Goal: Information Seeking & Learning: Learn about a topic

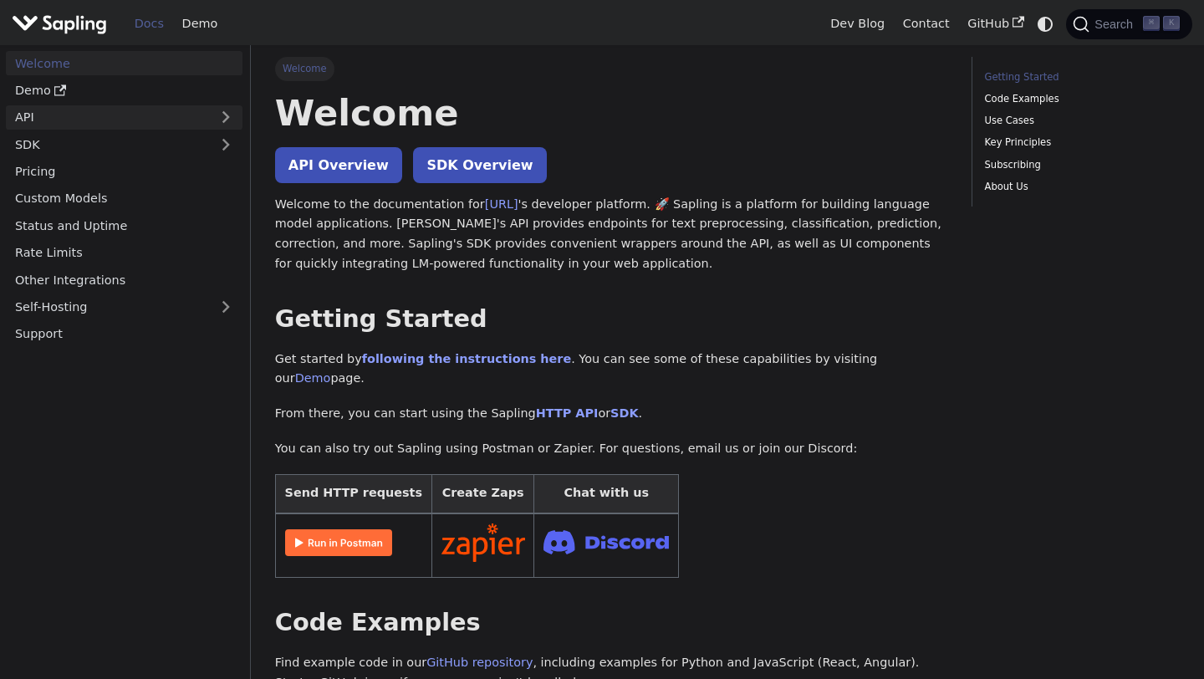
click at [64, 120] on link "API" at bounding box center [107, 117] width 203 height 24
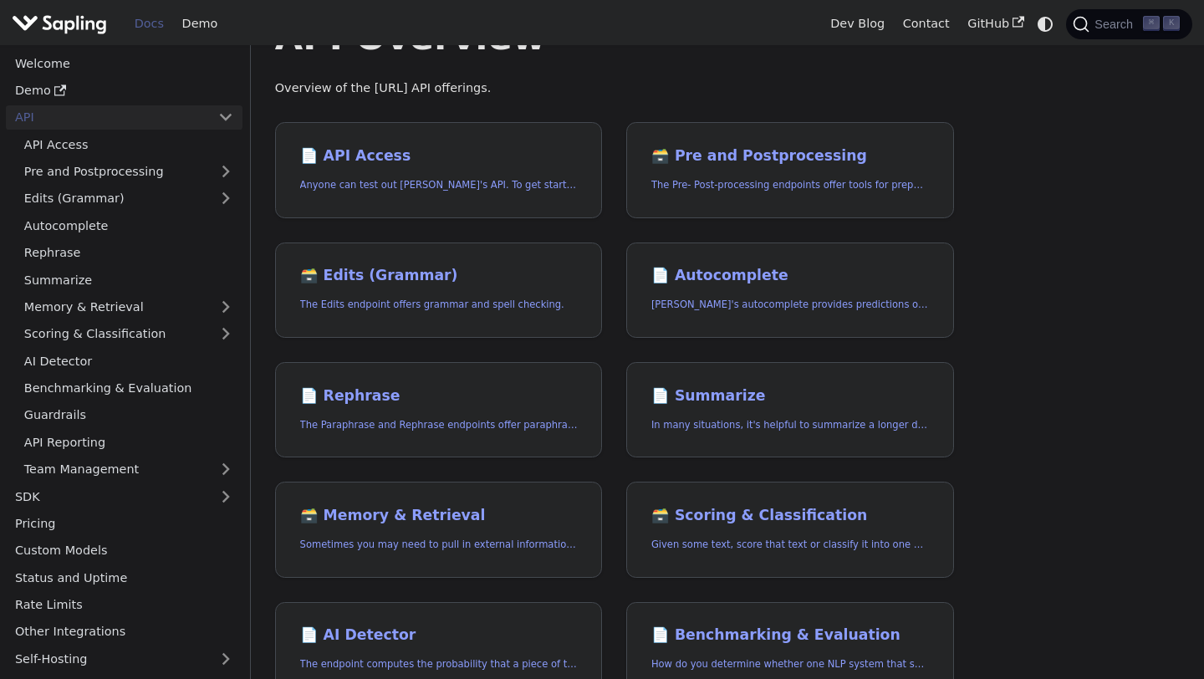
scroll to position [25, 0]
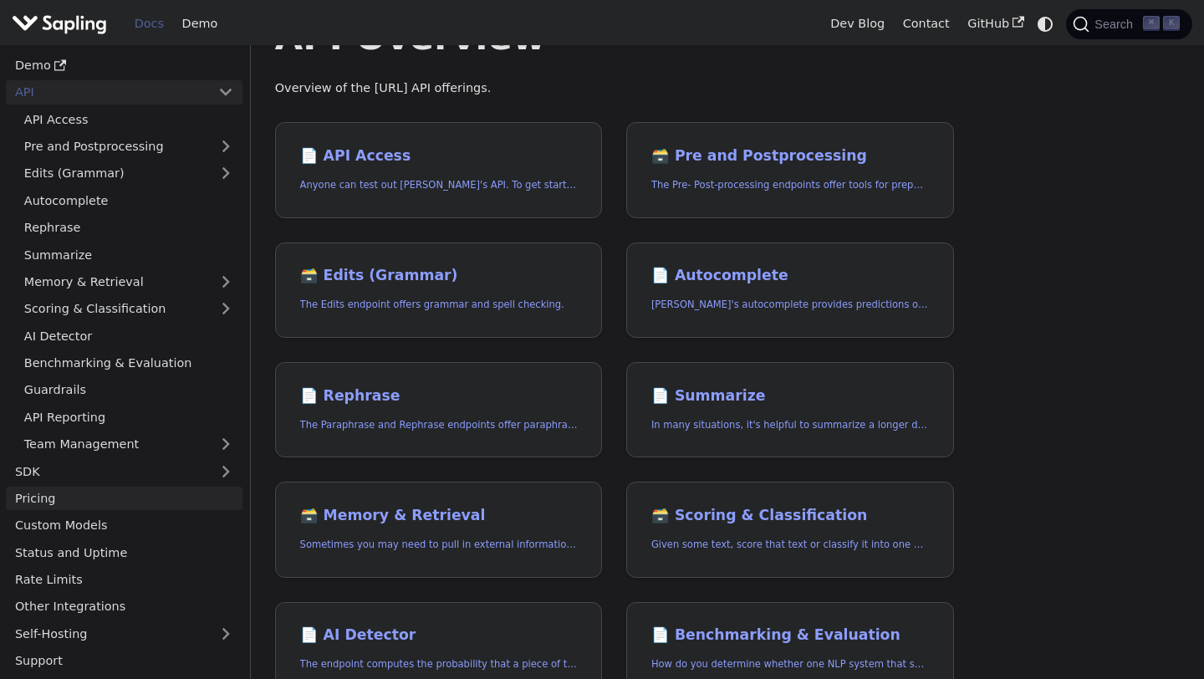
click at [114, 491] on link "Pricing" at bounding box center [124, 499] width 237 height 24
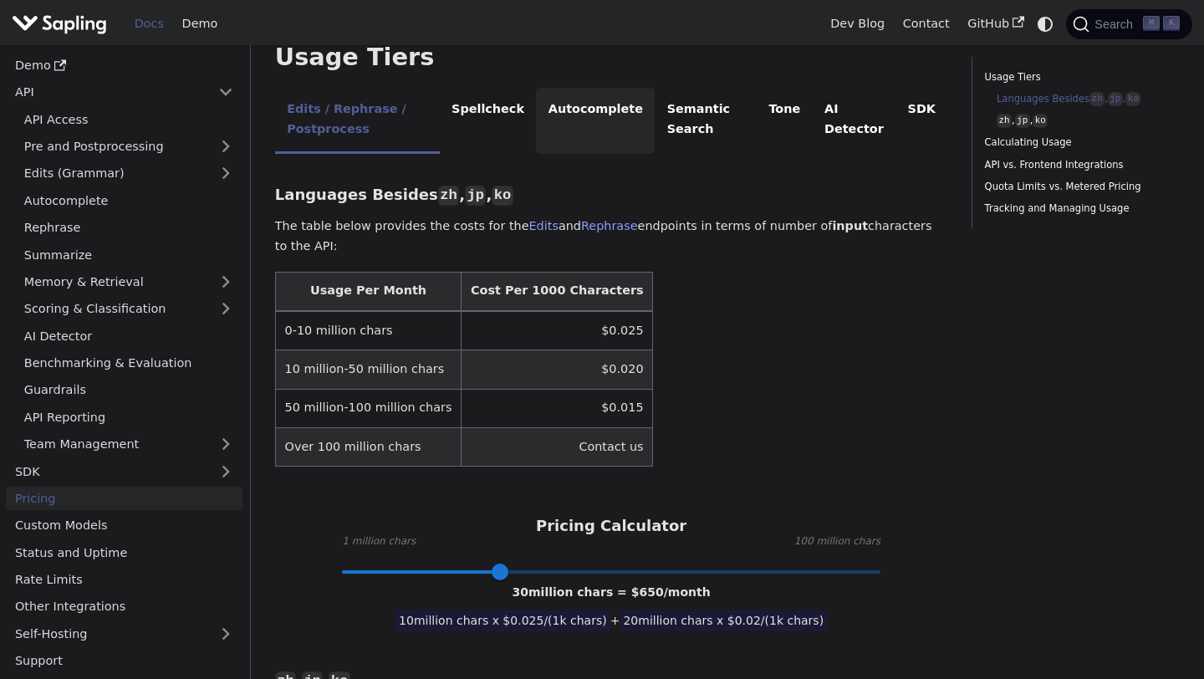
scroll to position [499, 0]
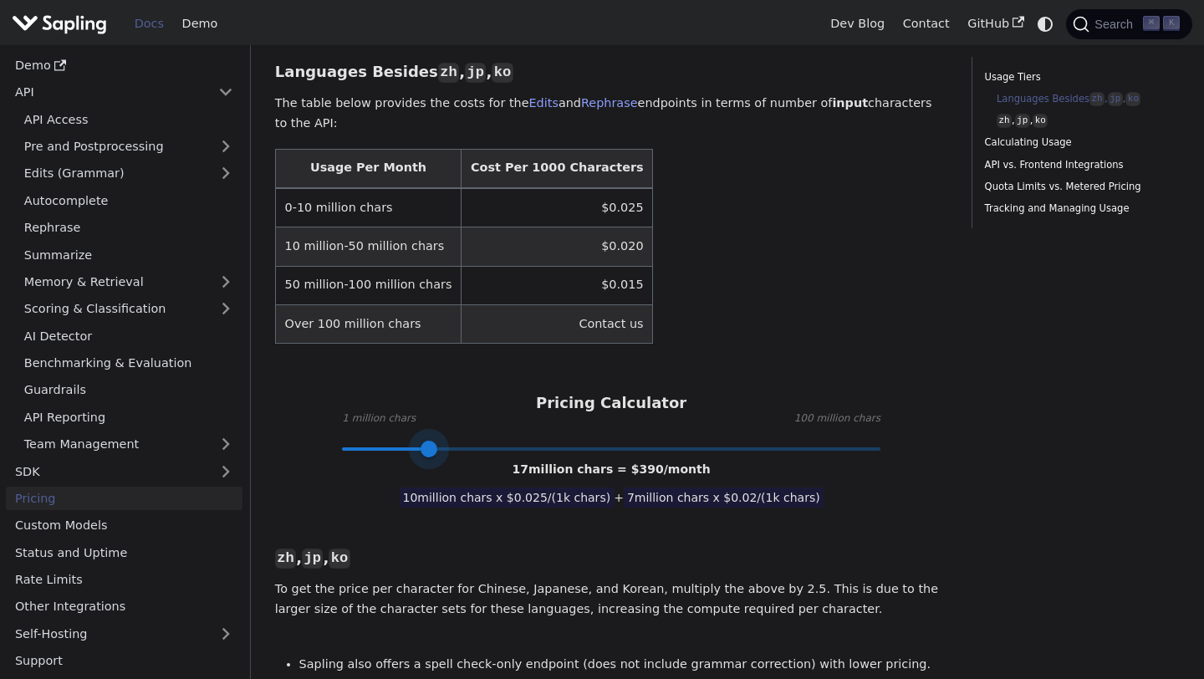
type input "10"
drag, startPoint x: 501, startPoint y: 444, endPoint x: 391, endPoint y: 441, distance: 109.6
click at [391, 441] on span at bounding box center [391, 449] width 17 height 17
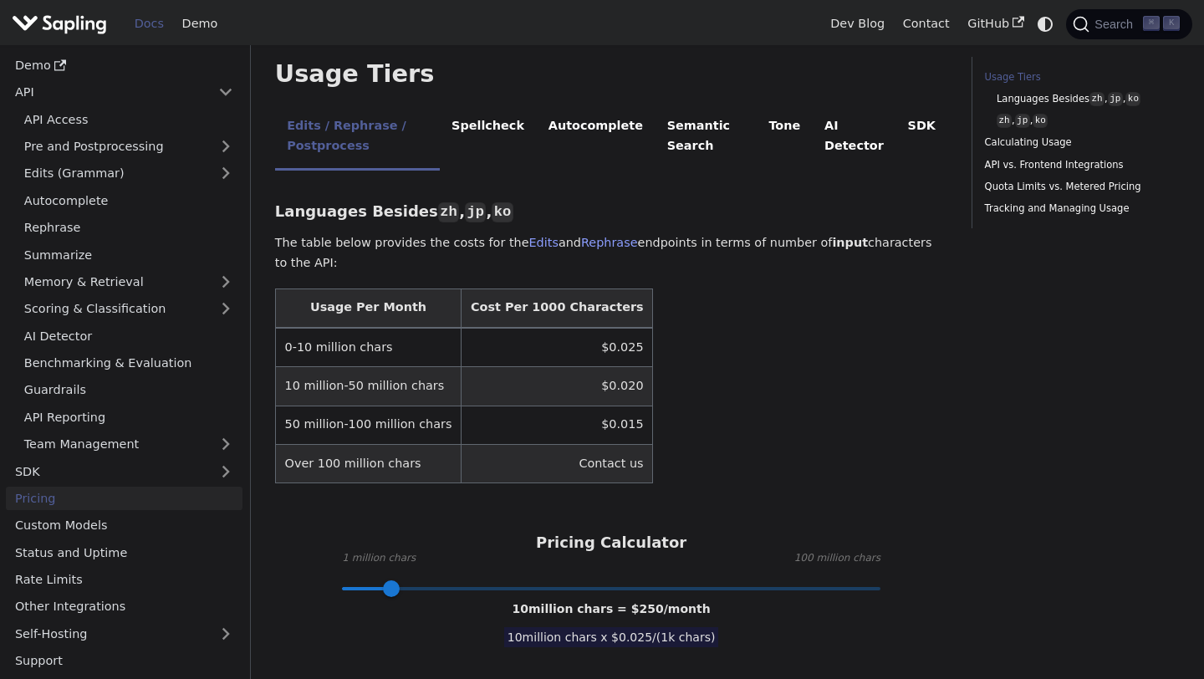
scroll to position [368, 0]
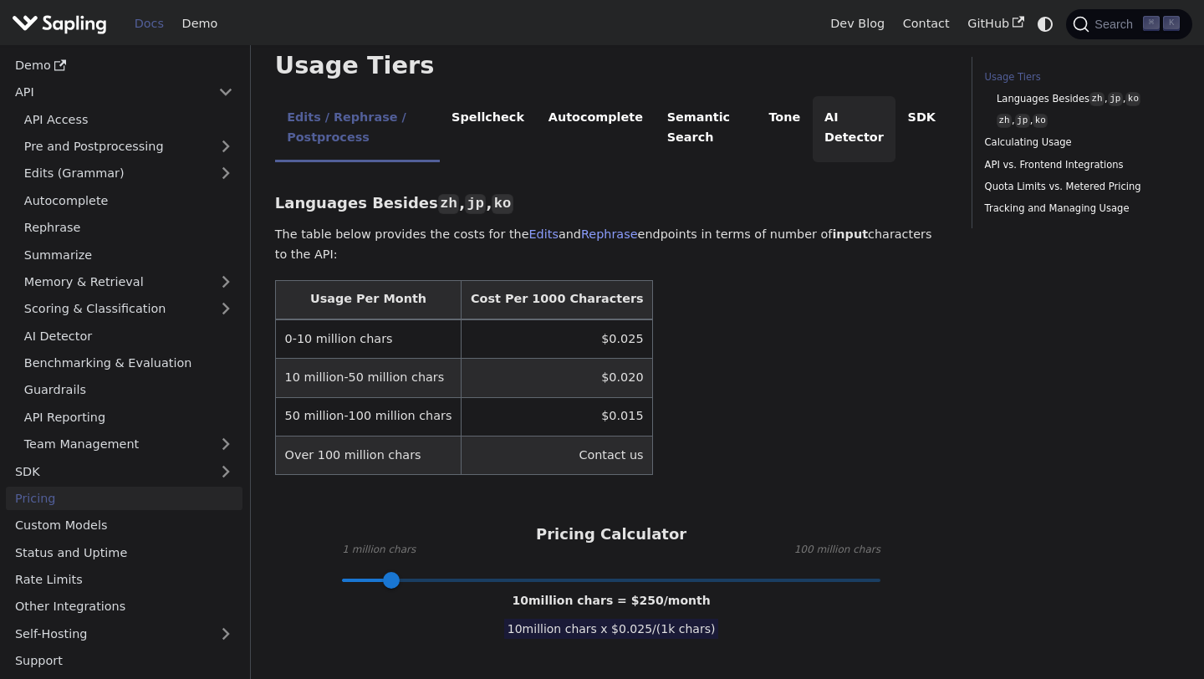
click at [850, 125] on li "AI Detector" at bounding box center [855, 129] width 84 height 66
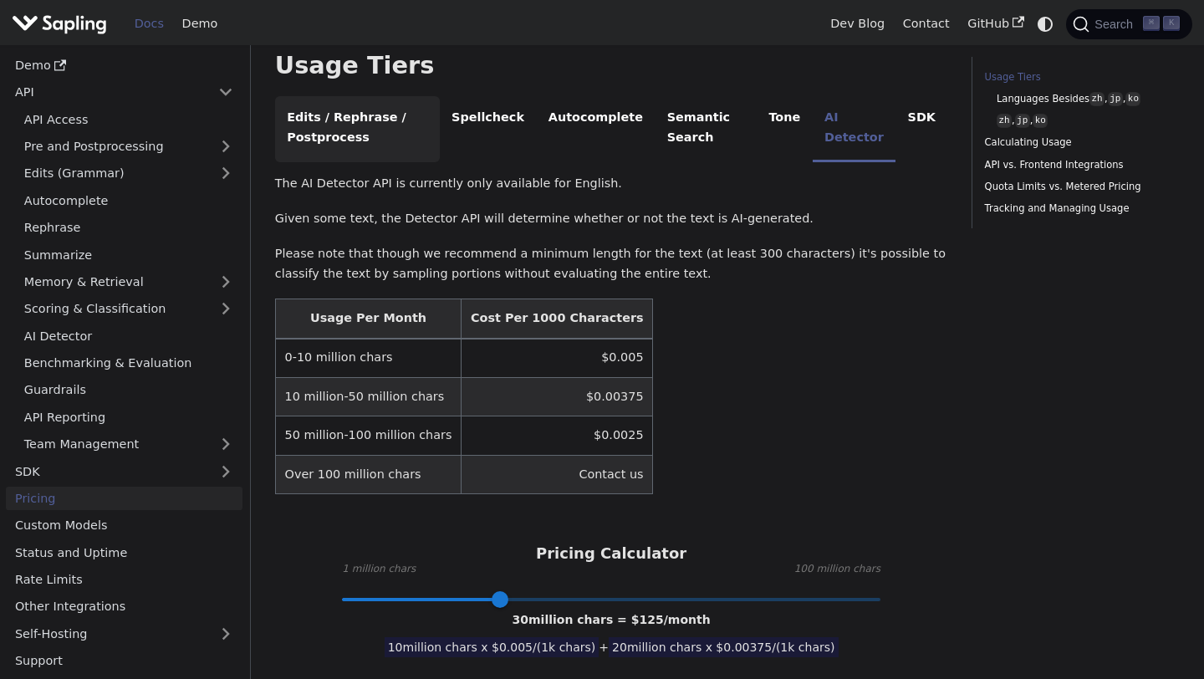
click at [351, 120] on li "Edits / Rephrase / Postprocess" at bounding box center [357, 129] width 165 height 66
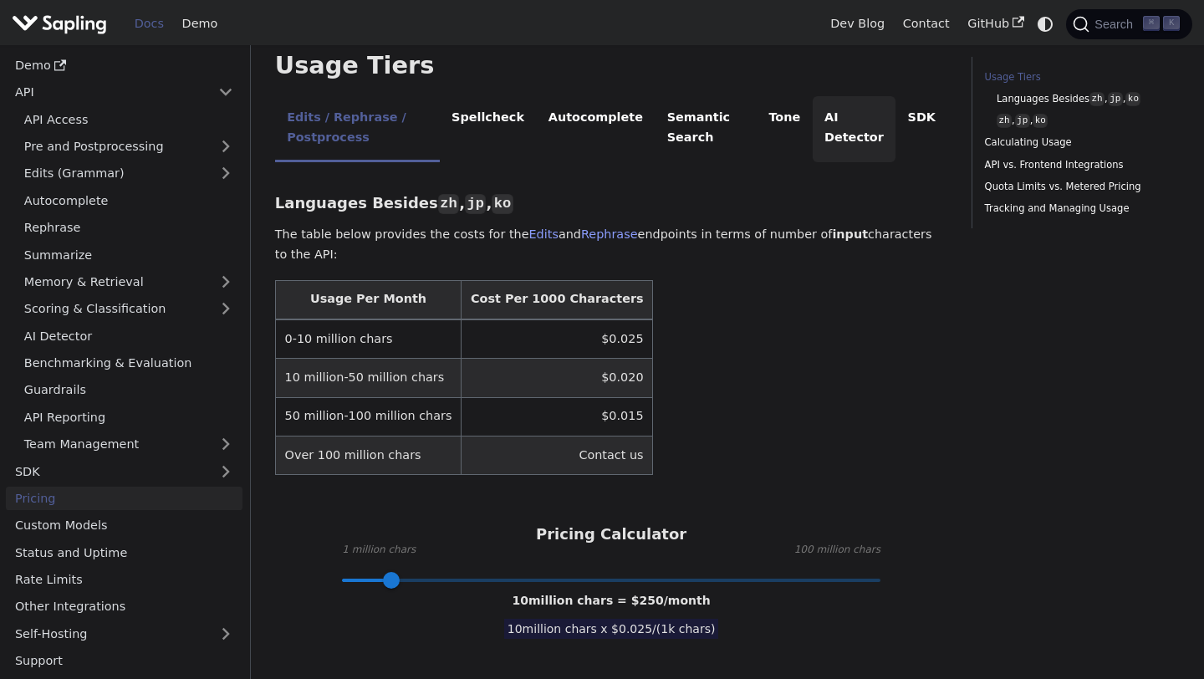
click at [853, 132] on li "AI Detector" at bounding box center [855, 129] width 84 height 66
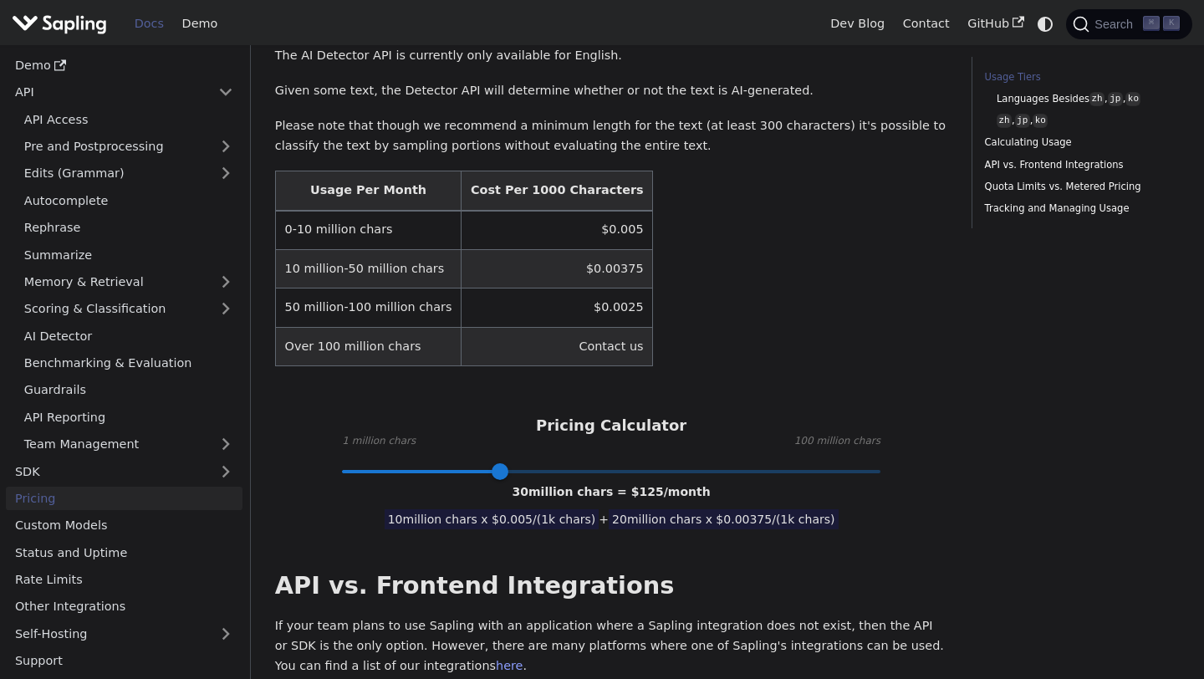
scroll to position [498, 0]
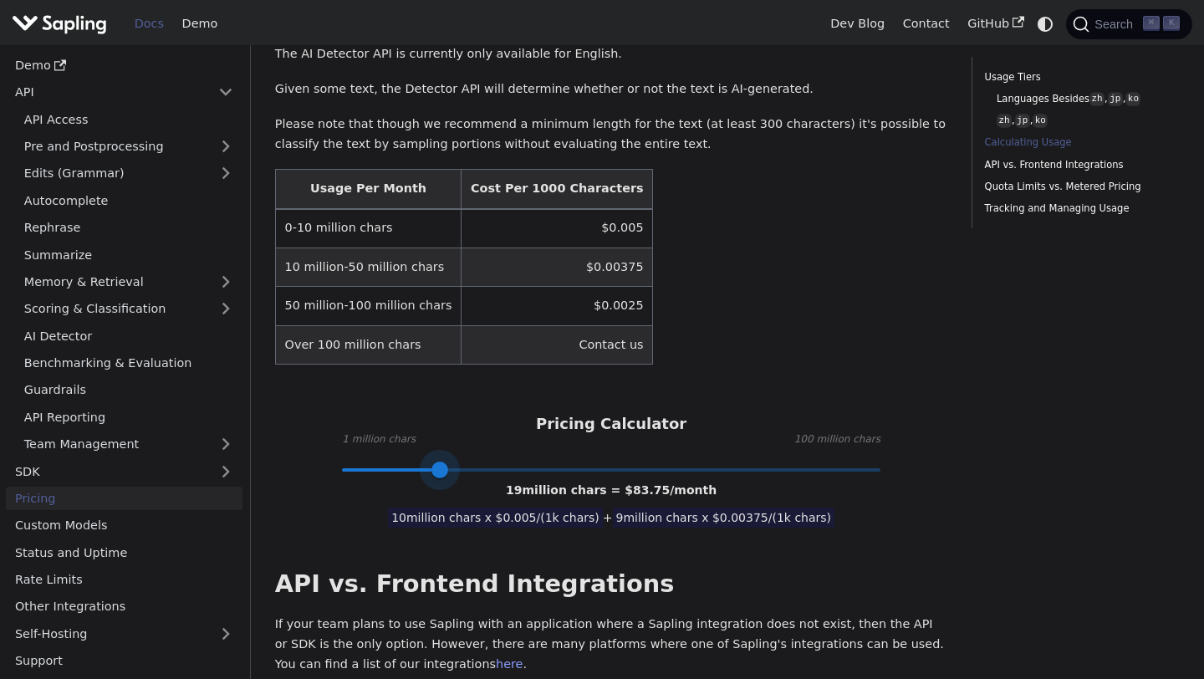
drag, startPoint x: 497, startPoint y: 469, endPoint x: 438, endPoint y: 468, distance: 58.5
click at [438, 468] on span at bounding box center [440, 470] width 17 height 17
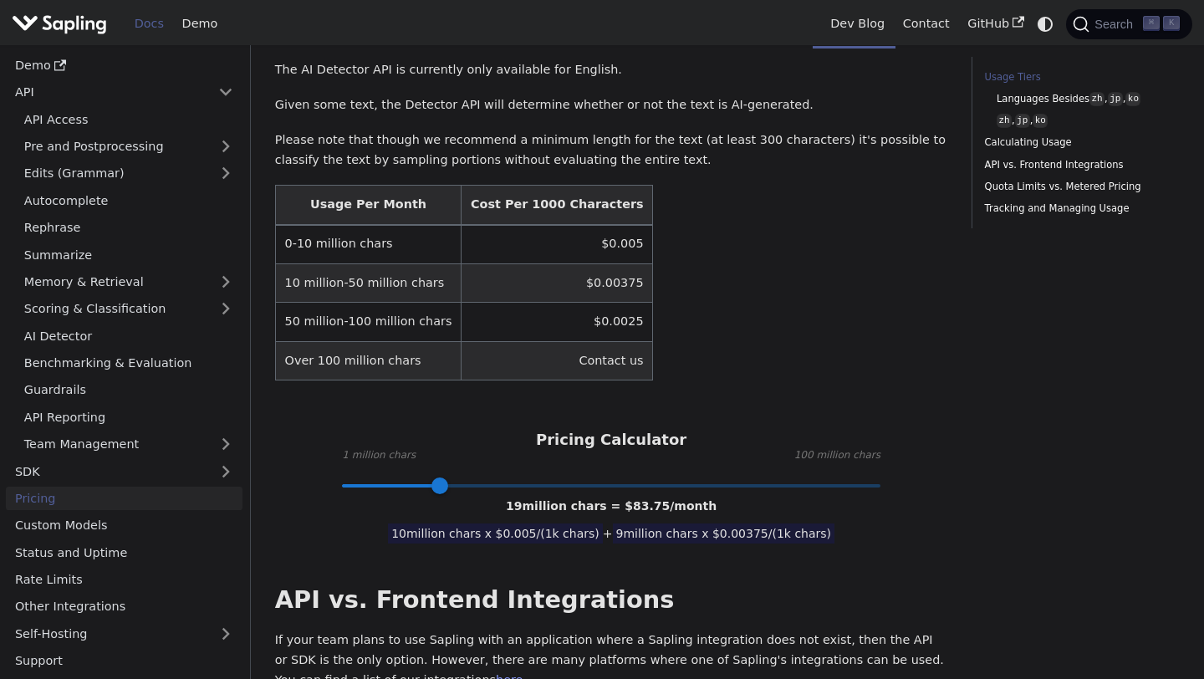
scroll to position [483, 0]
drag, startPoint x: 447, startPoint y: 484, endPoint x: 591, endPoint y: 500, distance: 145.5
click at [590, 493] on span at bounding box center [581, 485] width 17 height 17
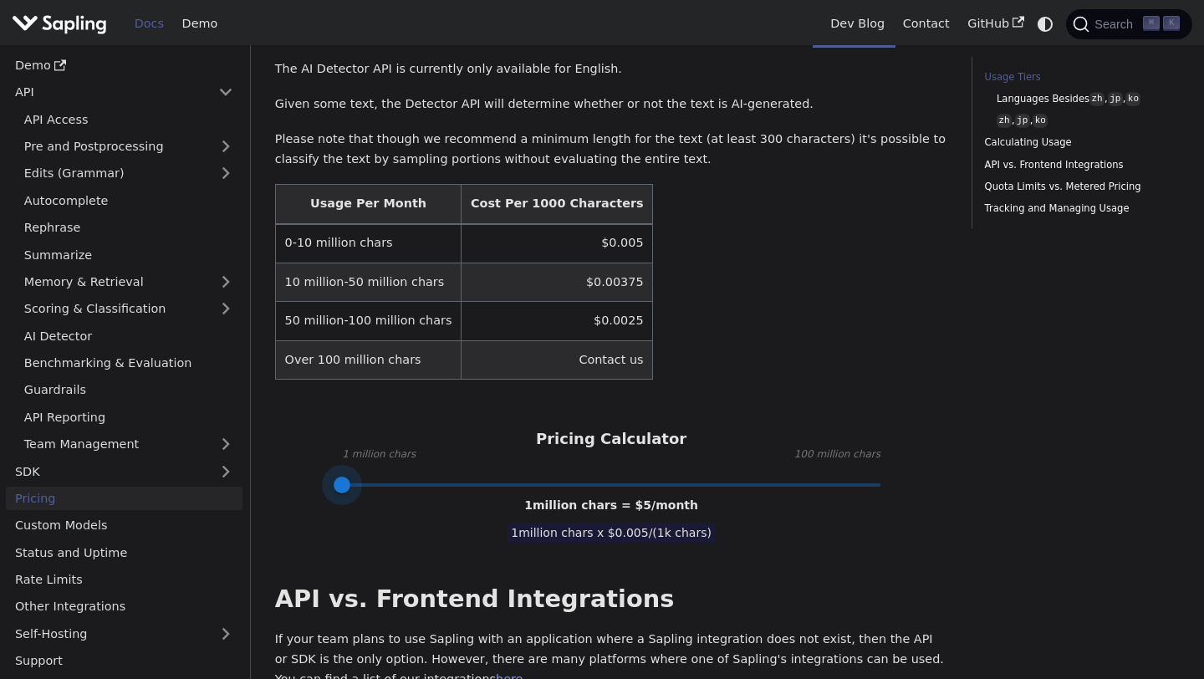
drag, startPoint x: 591, startPoint y: 500, endPoint x: 280, endPoint y: 495, distance: 311.1
click at [280, 495] on div "API Pricing Subscribe to the API here (using the email for your Sapling account…" at bounding box center [611, 565] width 673 height 1915
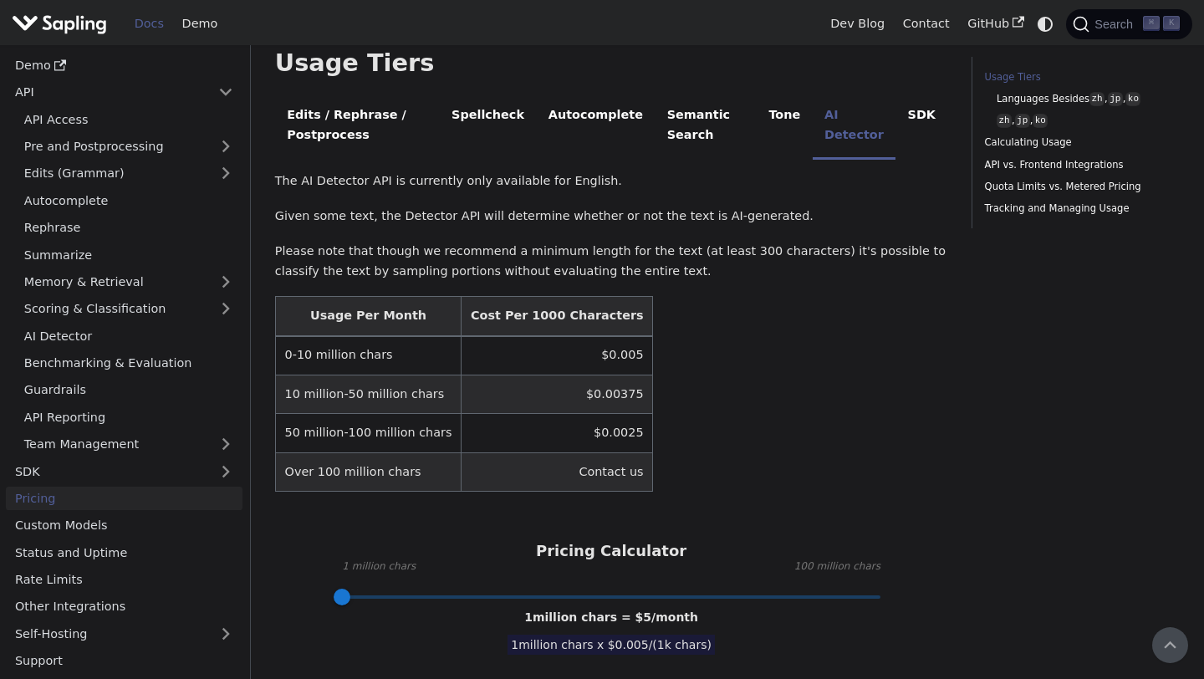
scroll to position [366, 0]
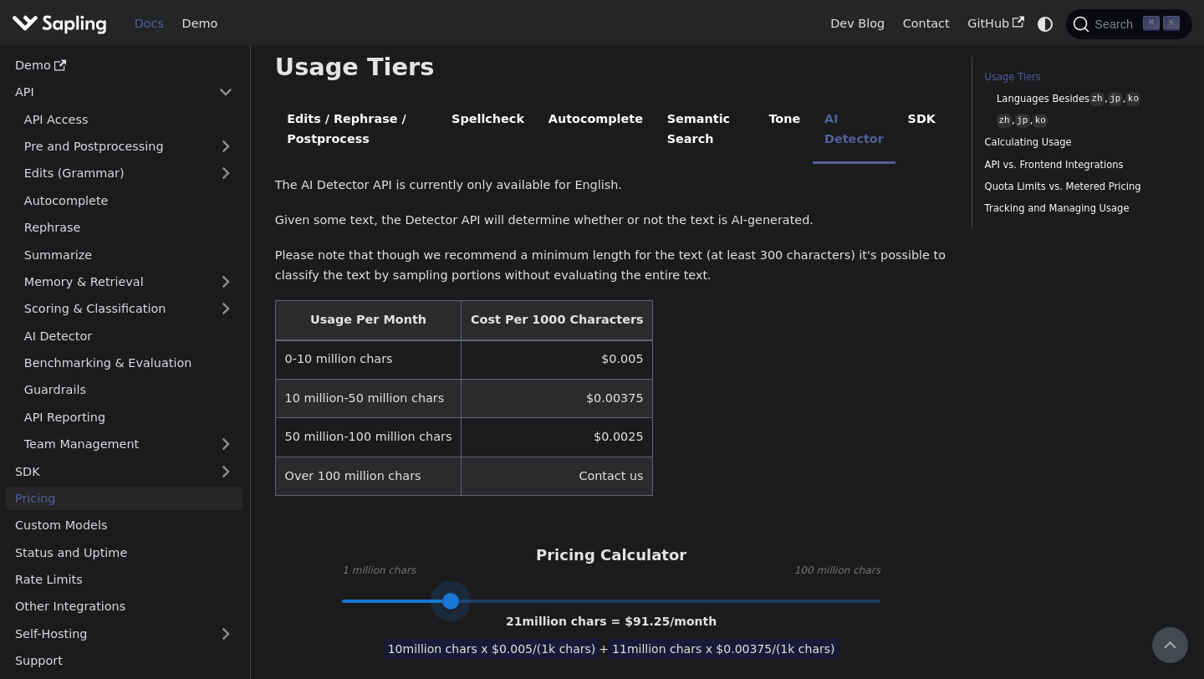
drag, startPoint x: 343, startPoint y: 600, endPoint x: 453, endPoint y: 600, distance: 110.4
click at [453, 600] on span at bounding box center [450, 601] width 17 height 17
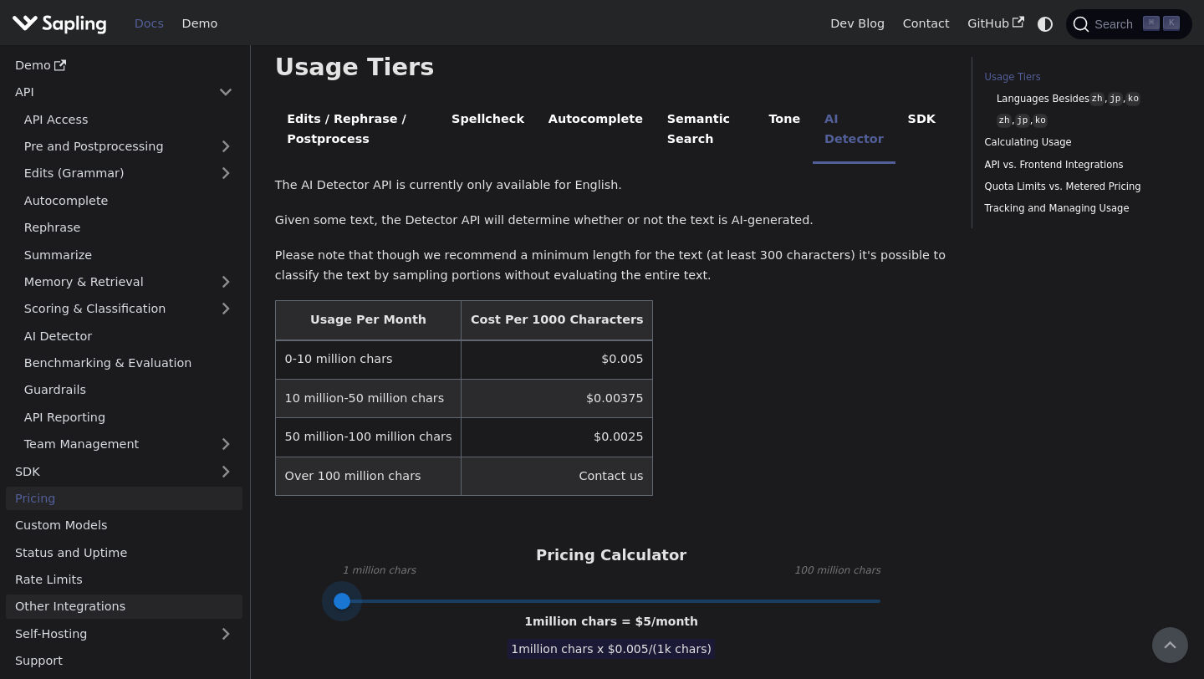
drag, startPoint x: 452, startPoint y: 600, endPoint x: 115, endPoint y: 600, distance: 337.0
click at [786, 421] on table "Usage Per Month Cost Per 1000 Characters 0-10 million chars $0.005 10 million-5…" at bounding box center [611, 398] width 673 height 196
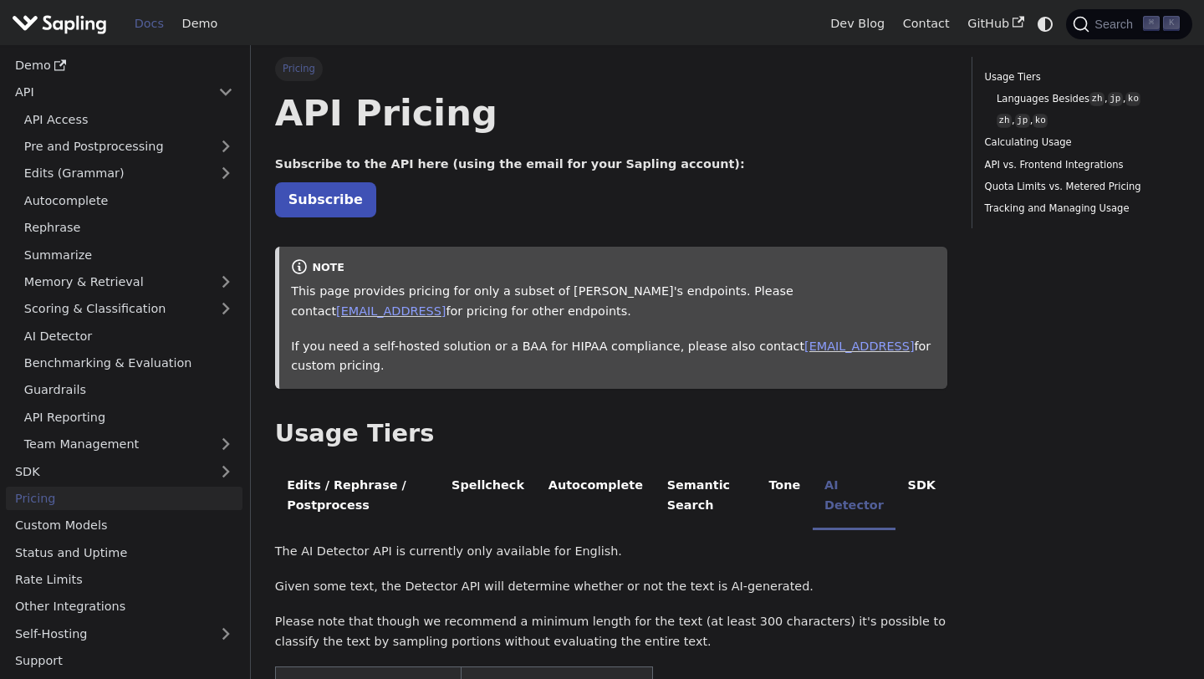
click at [680, 588] on p "Given some text, the Detector API will determine whether or not the text is AI-…" at bounding box center [611, 587] width 673 height 20
click at [330, 201] on link "Subscribe" at bounding box center [325, 199] width 101 height 34
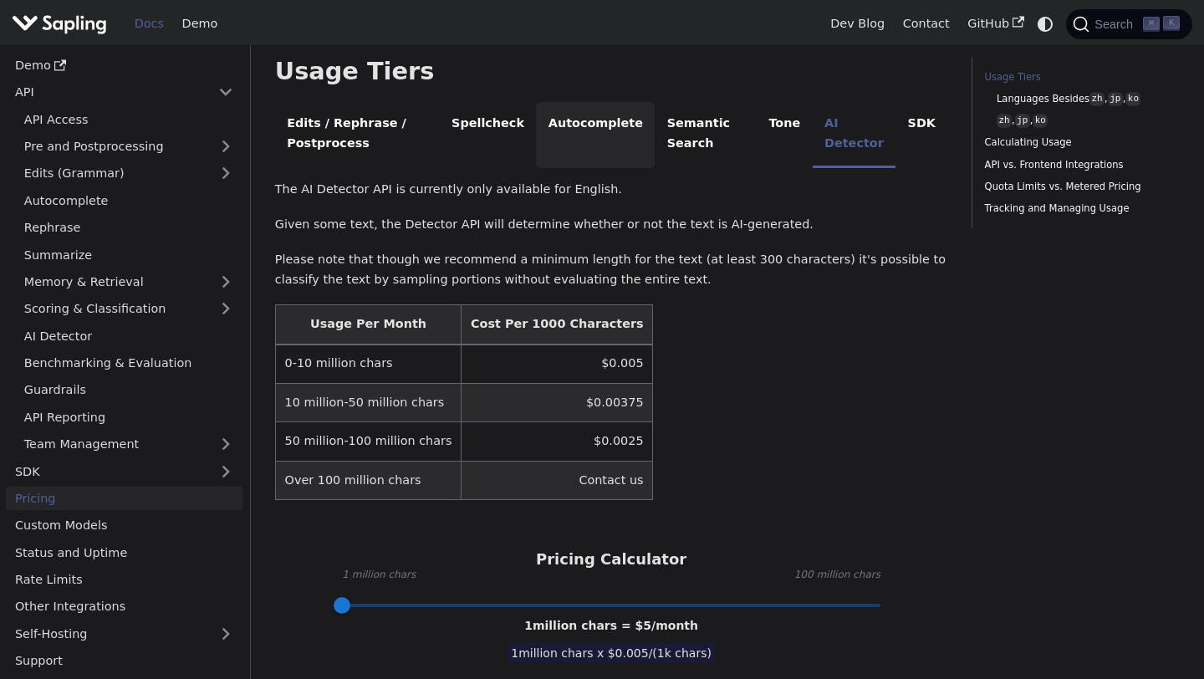
scroll to position [441, 0]
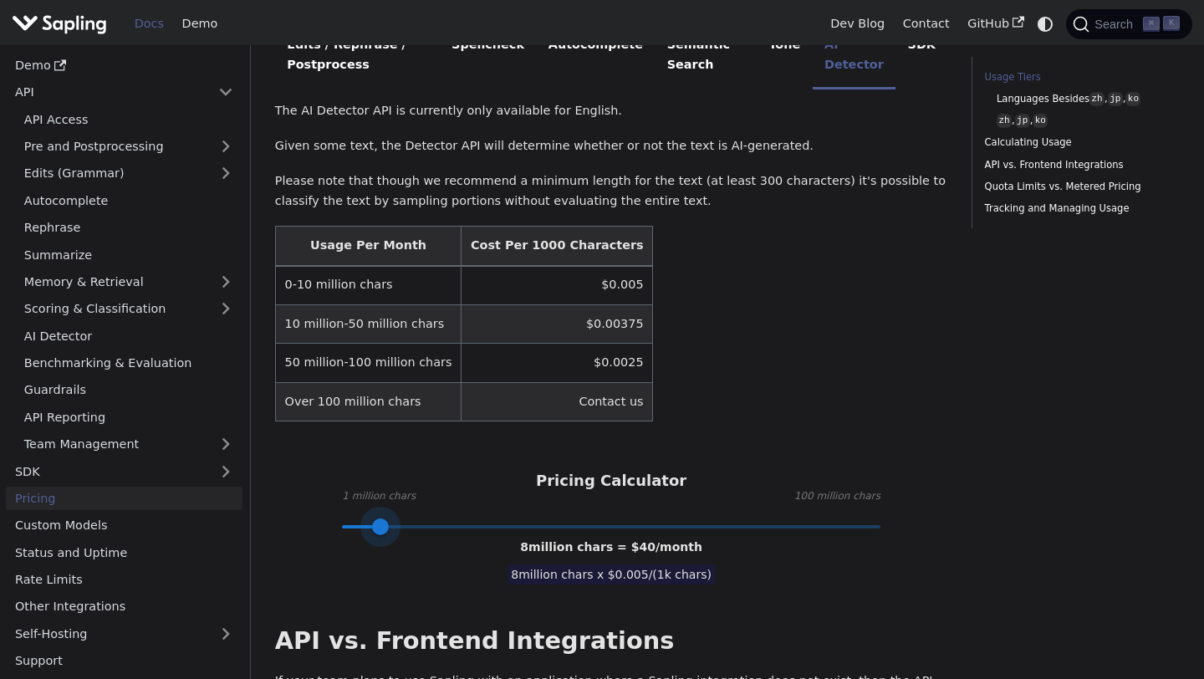
type input "9"
drag, startPoint x: 341, startPoint y: 523, endPoint x: 387, endPoint y: 521, distance: 46.1
click at [387, 521] on span at bounding box center [385, 526] width 17 height 17
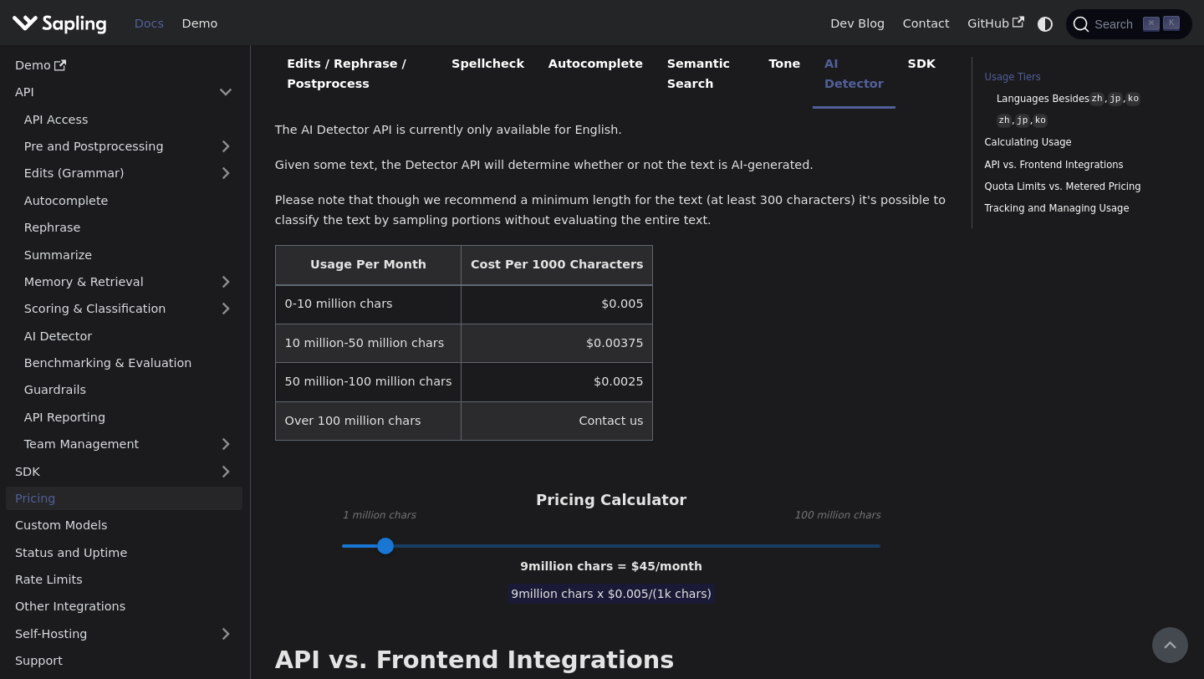
scroll to position [418, 0]
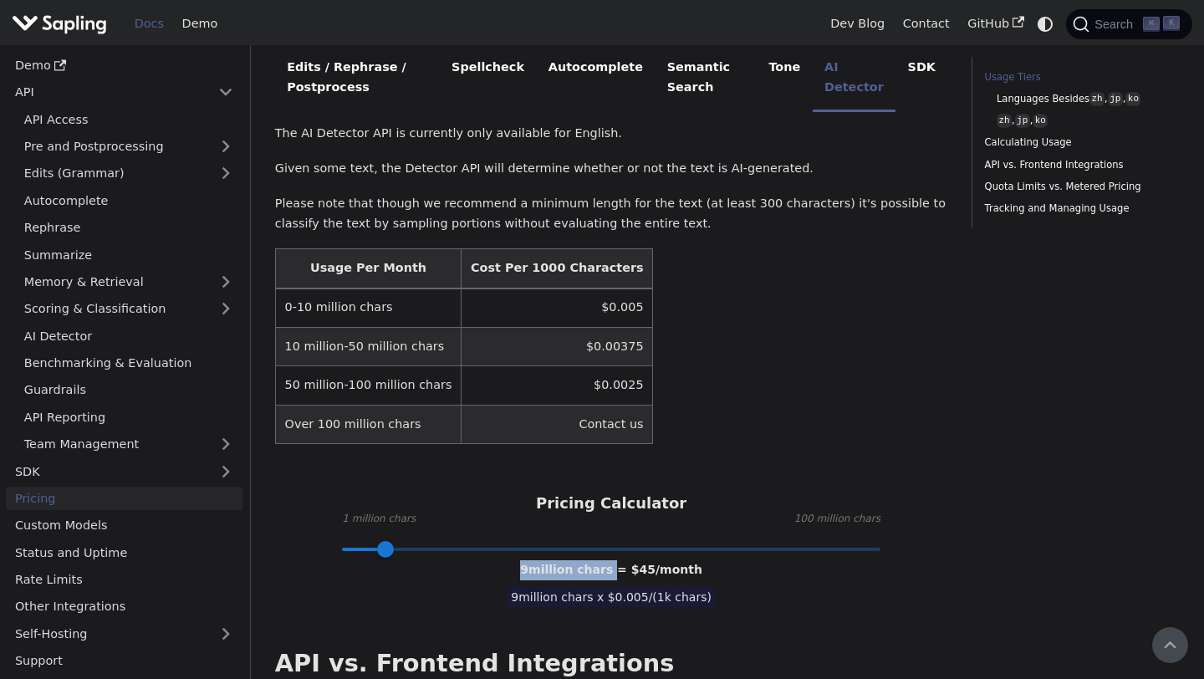
drag, startPoint x: 534, startPoint y: 568, endPoint x: 611, endPoint y: 569, distance: 77.8
click at [611, 569] on span "9 million chars = $ 45 /month" at bounding box center [611, 569] width 182 height 13
copy span "9 million chars"
click at [1016, 459] on div "Usage Tiers Languages Besides zh , jp , ko zh , jp , ko Calculating Usage API v…" at bounding box center [1076, 659] width 232 height 2041
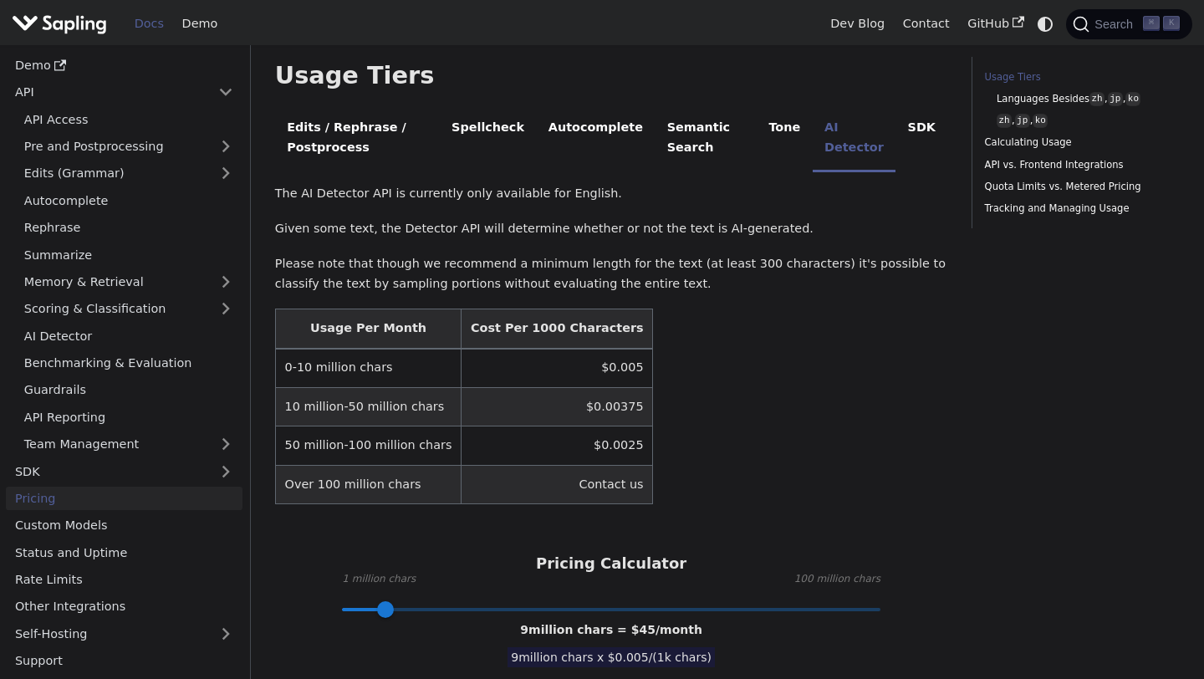
scroll to position [365, 0]
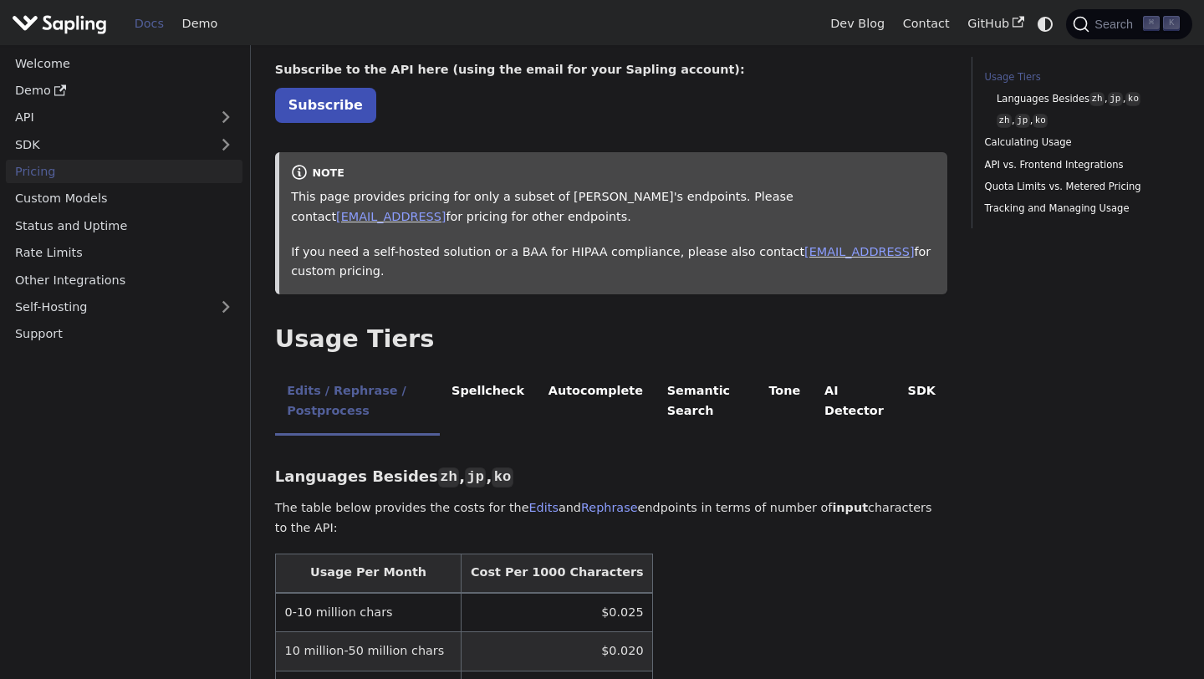
scroll to position [325, 0]
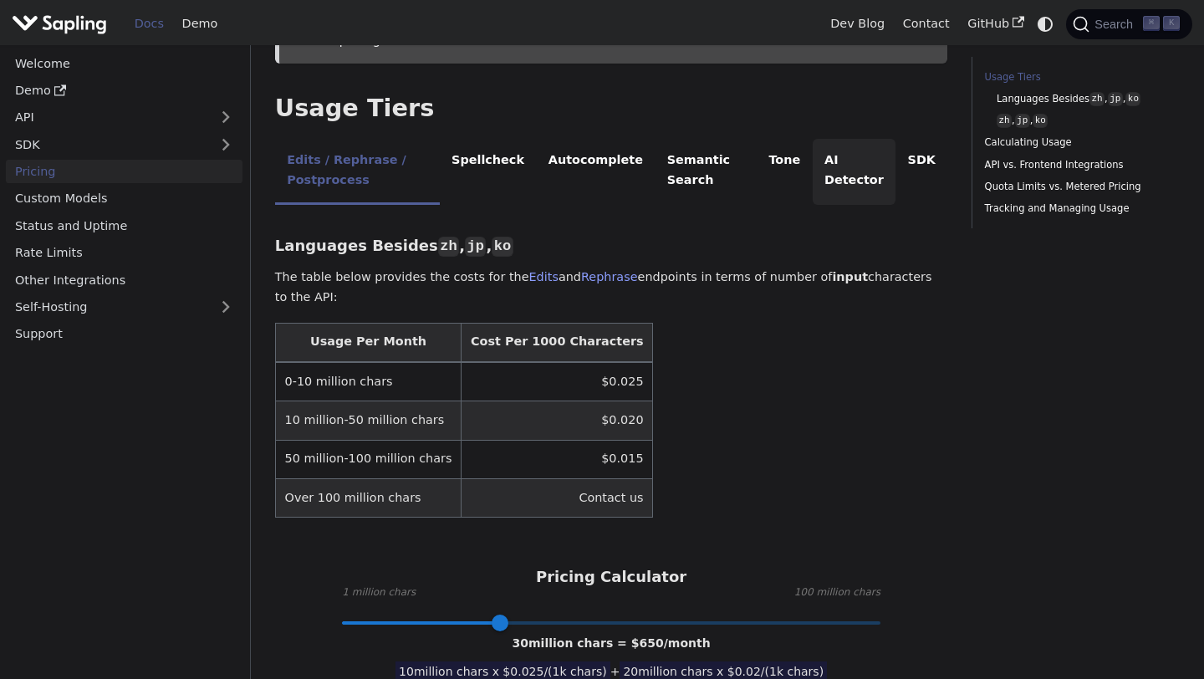
click at [842, 182] on li "AI Detector" at bounding box center [855, 172] width 84 height 66
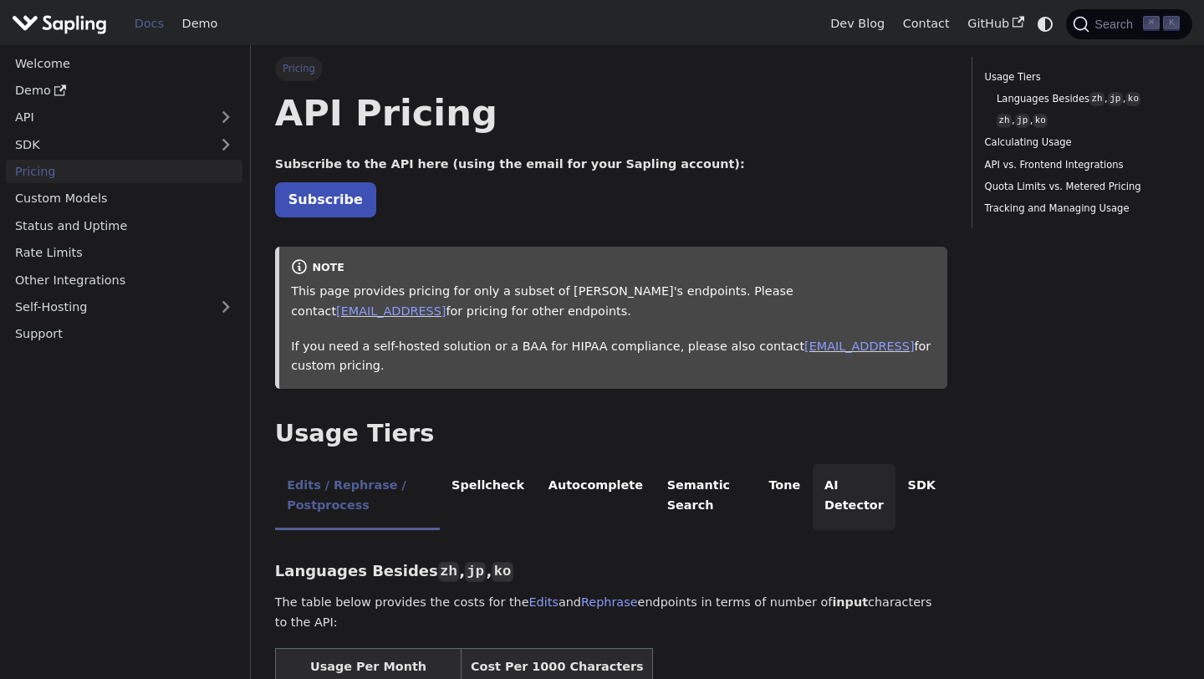
click at [843, 493] on li "AI Detector" at bounding box center [855, 497] width 84 height 66
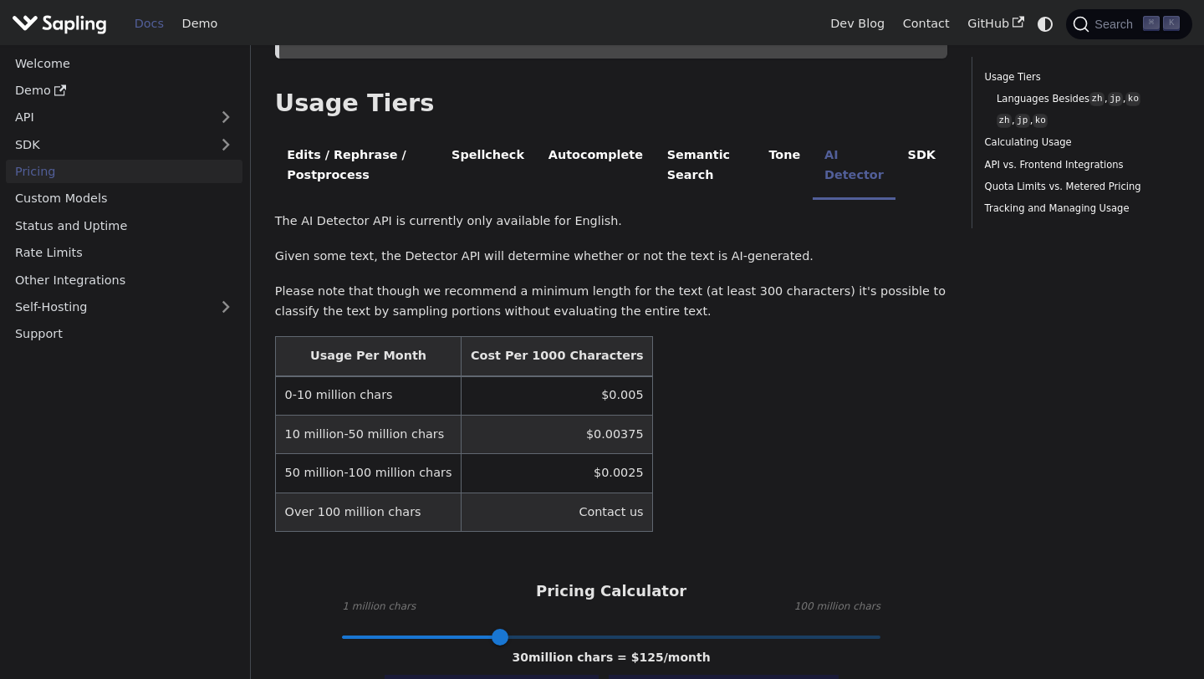
scroll to position [368, 0]
